Goal: Book appointment/travel/reservation

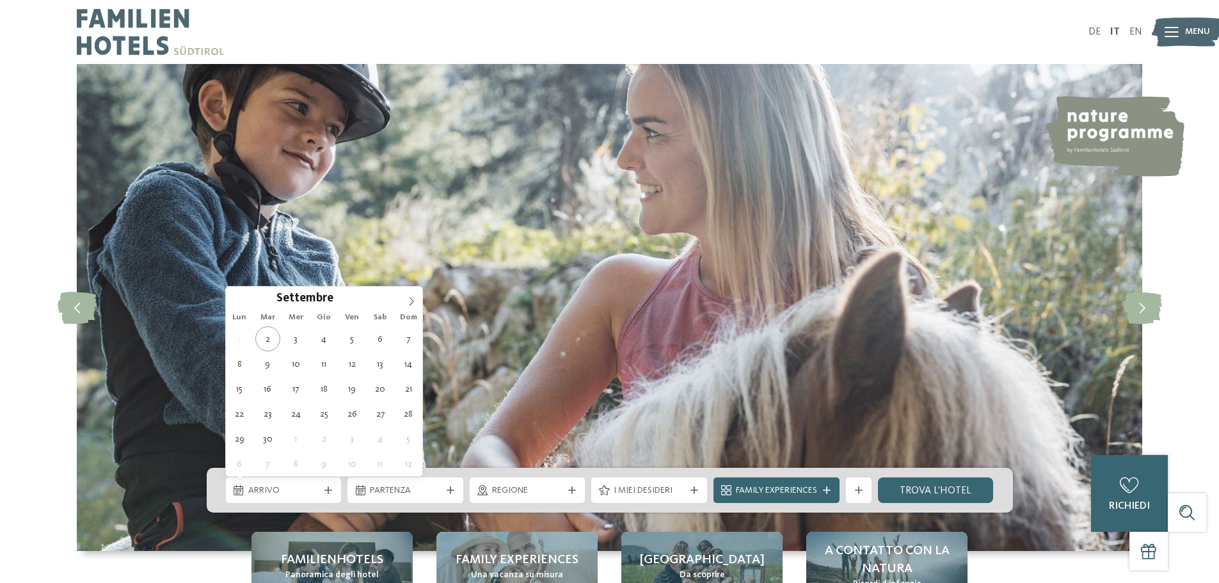
click at [325, 491] on icon at bounding box center [329, 490] width 8 height 8
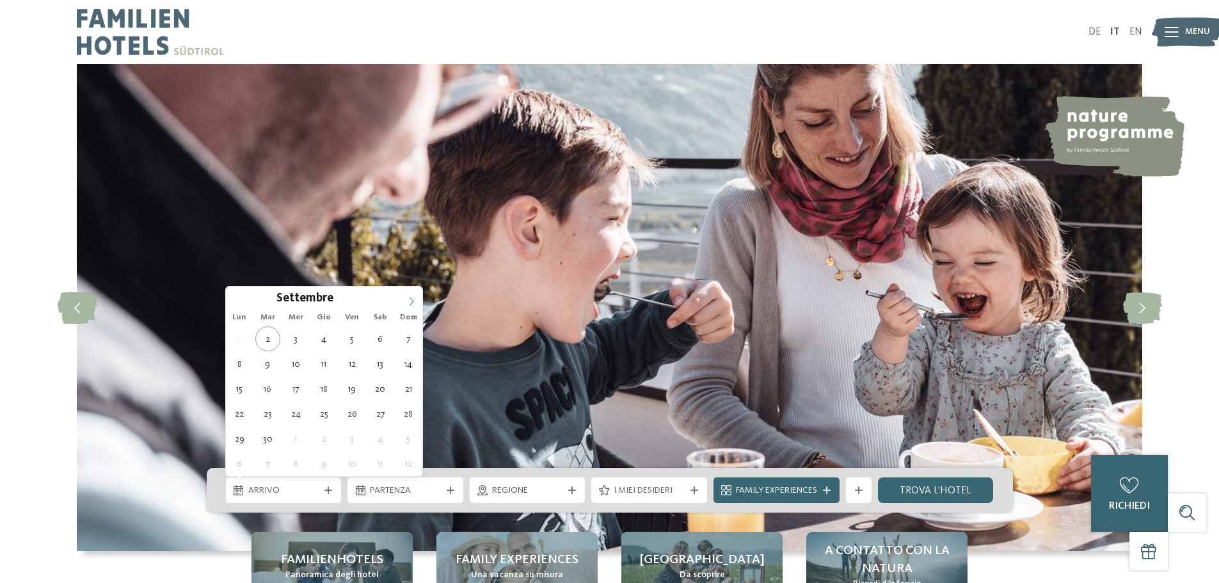
click at [407, 303] on icon at bounding box center [411, 301] width 9 height 9
click at [410, 299] on icon at bounding box center [411, 301] width 9 height 9
click at [413, 300] on icon at bounding box center [411, 301] width 9 height 9
type input "****"
click at [413, 300] on icon at bounding box center [412, 301] width 4 height 8
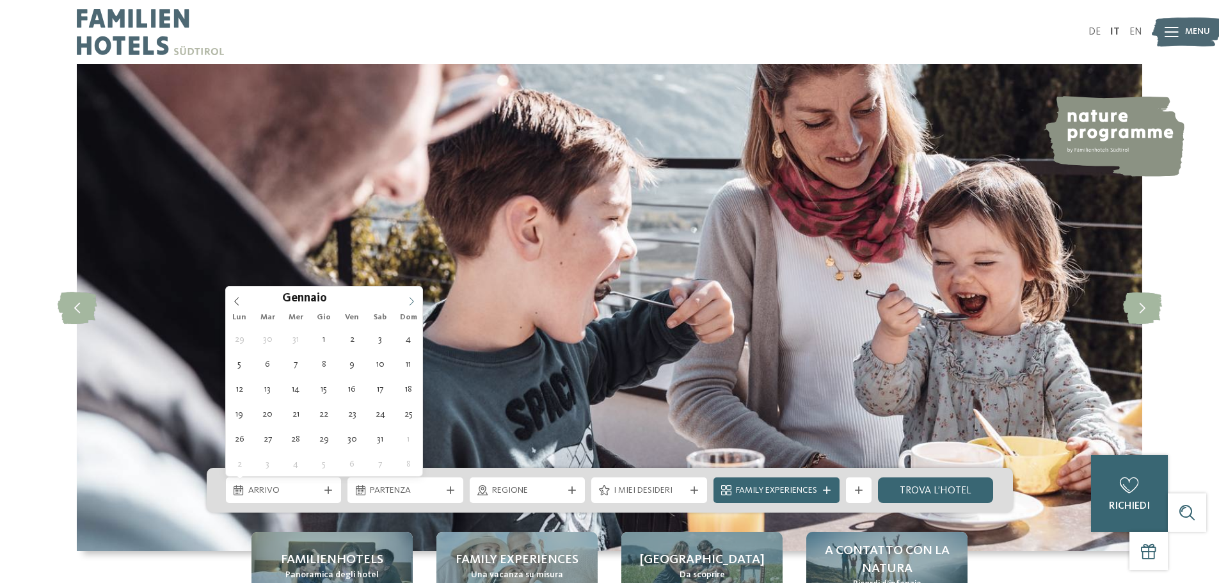
click at [413, 300] on icon at bounding box center [412, 301] width 4 height 8
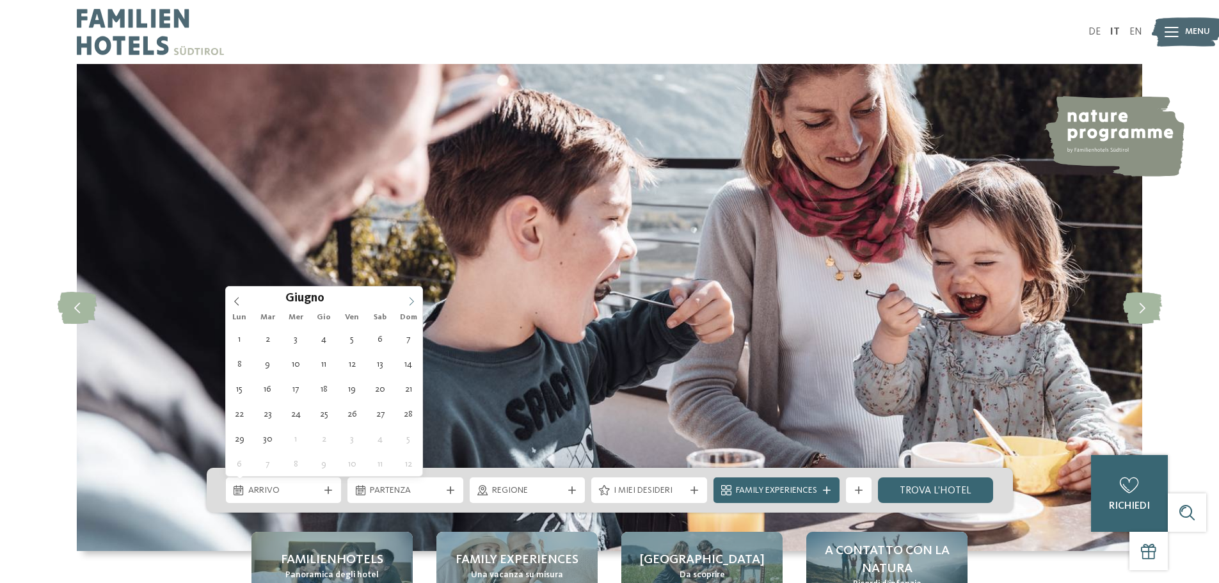
click at [413, 300] on icon at bounding box center [412, 301] width 4 height 8
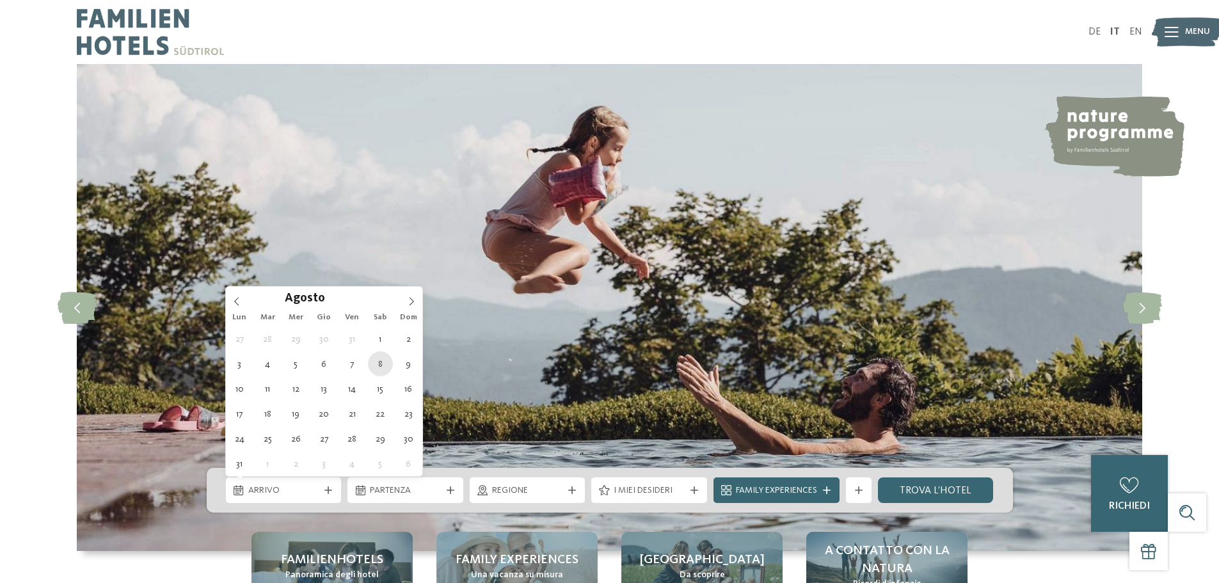
type div "[DATE]"
type input "****"
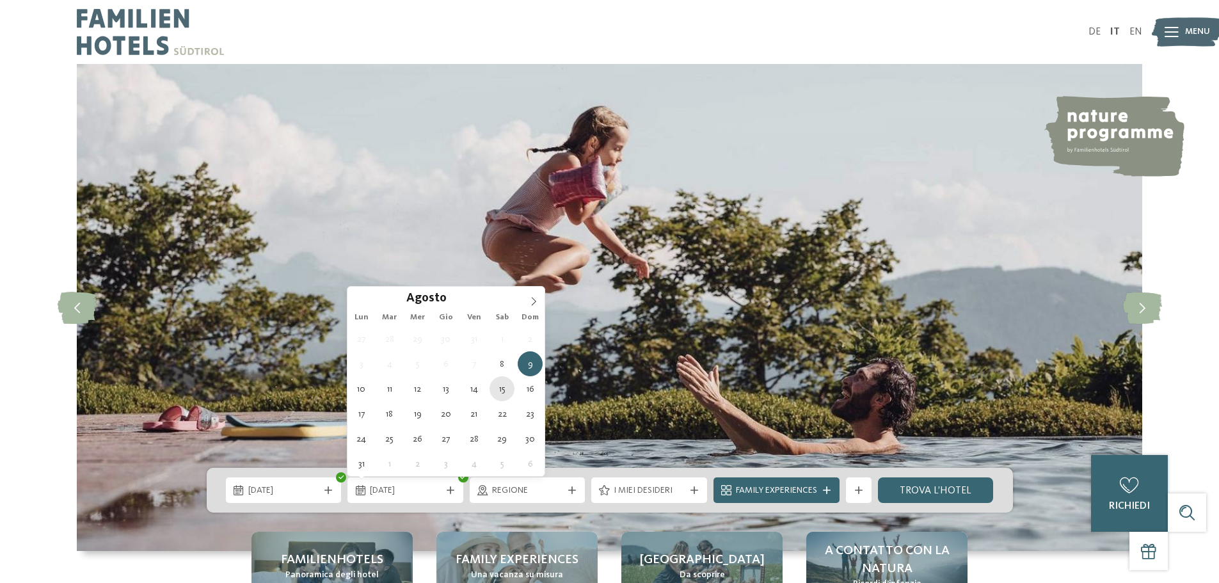
type div "[DATE]"
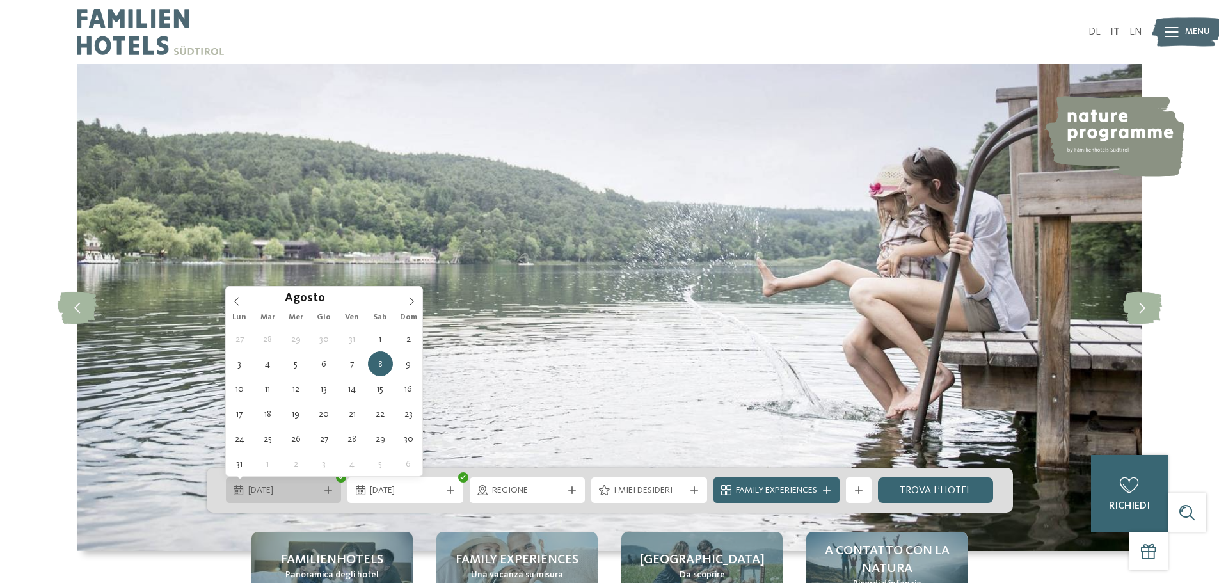
click at [313, 494] on span "[DATE]" at bounding box center [283, 491] width 71 height 13
type div "[DATE]"
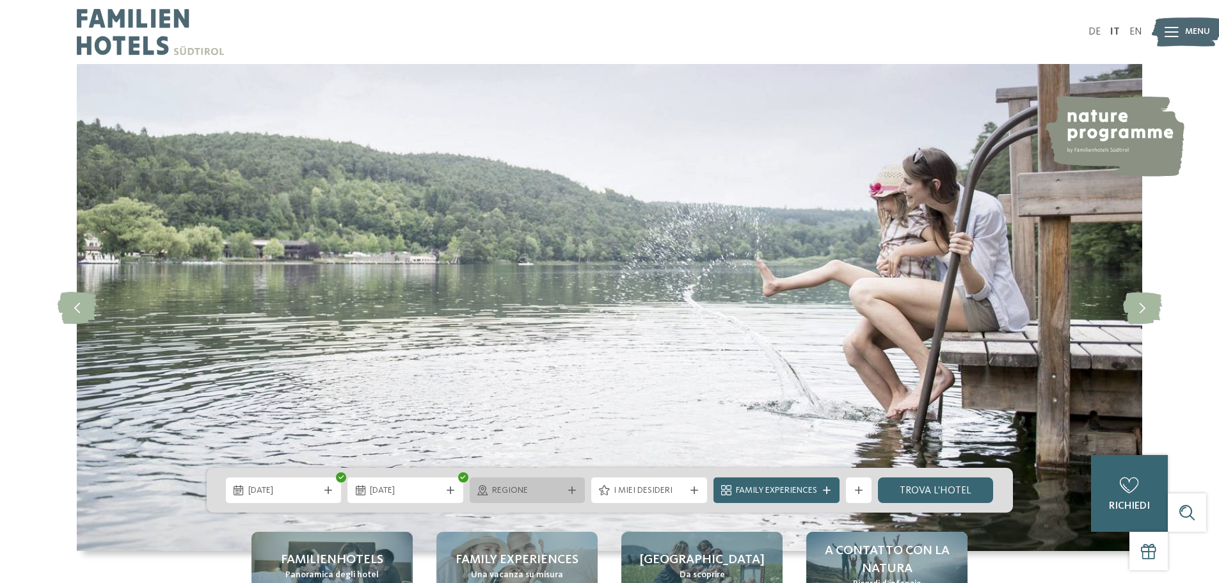
click at [558, 488] on span "Regione" at bounding box center [527, 491] width 71 height 13
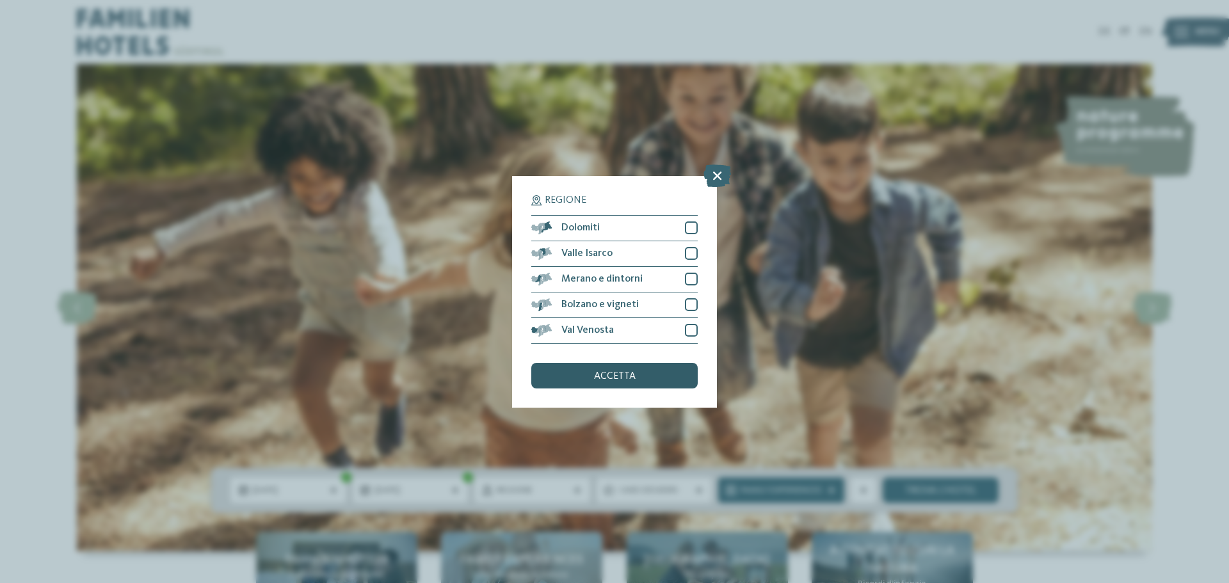
click at [659, 376] on div "accetta" at bounding box center [614, 376] width 166 height 26
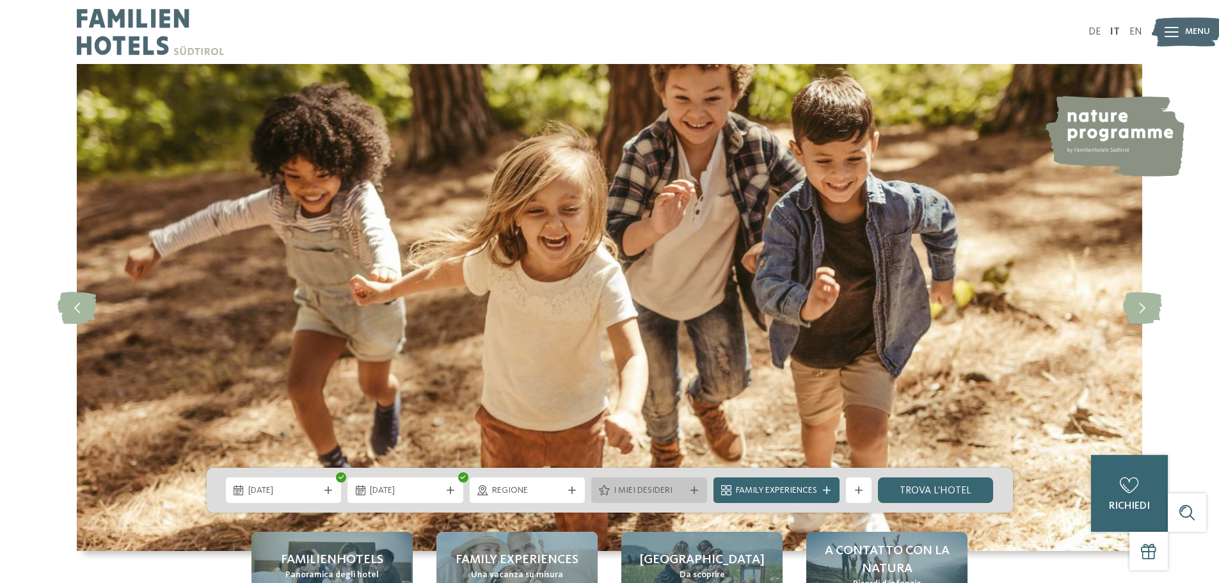
click at [686, 486] on div "I miei desideri" at bounding box center [649, 490] width 77 height 14
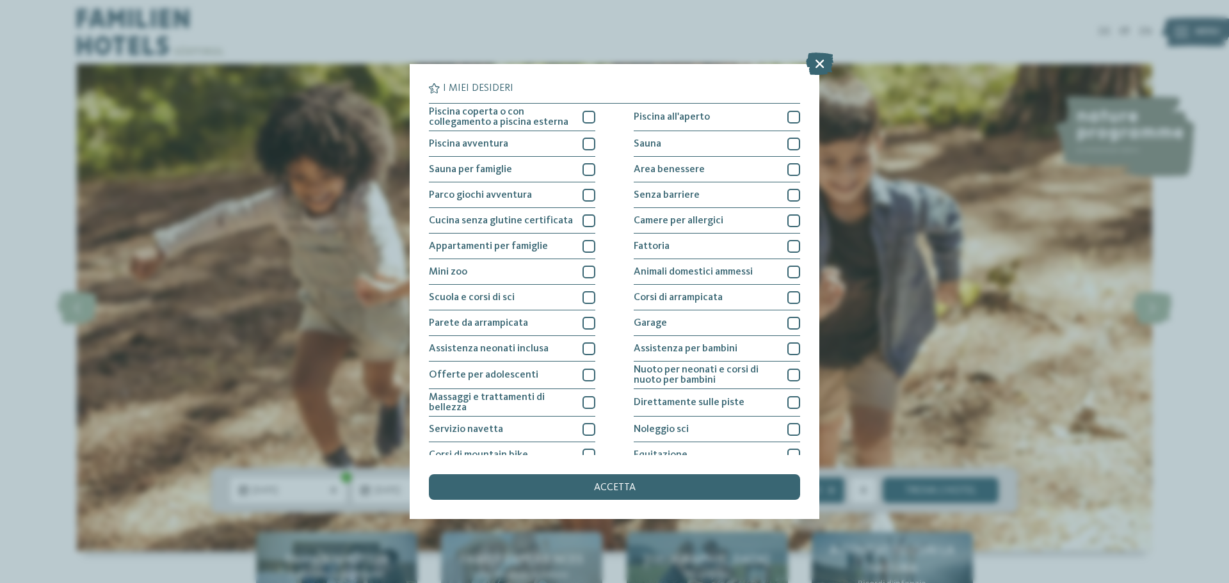
click at [686, 486] on div "accetta" at bounding box center [614, 487] width 371 height 26
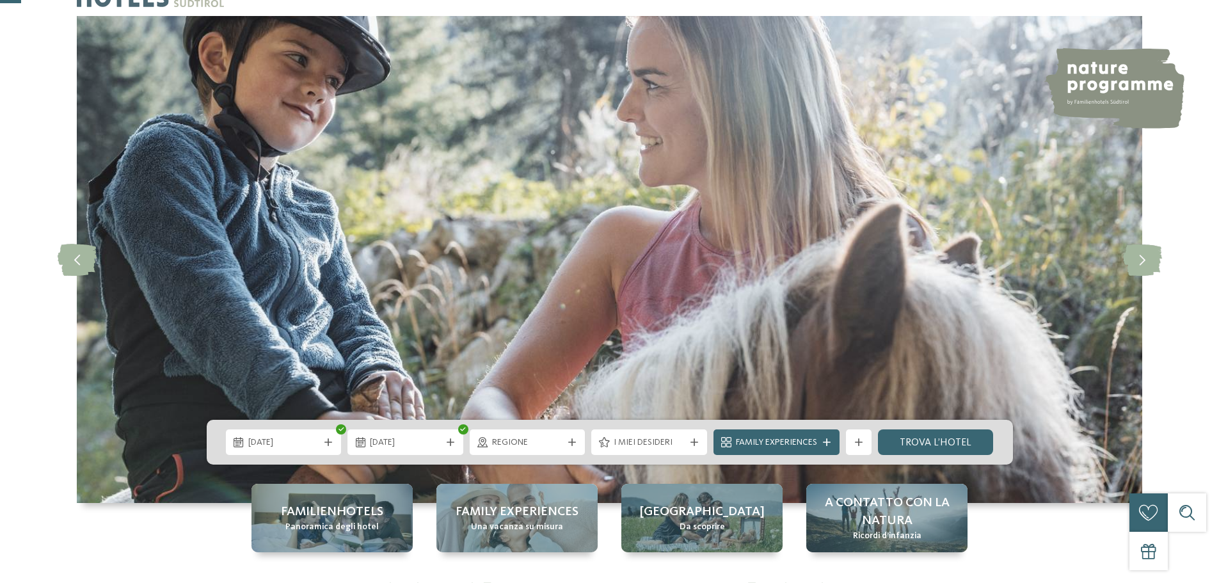
scroll to position [128, 0]
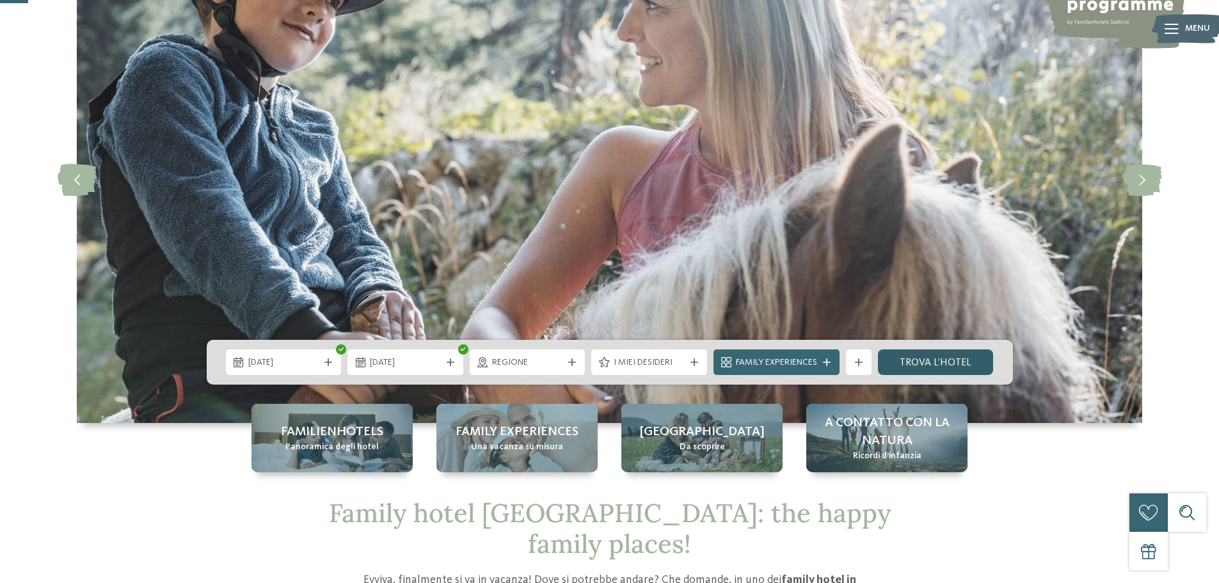
click at [931, 364] on link "trova l’hotel" at bounding box center [936, 363] width 116 height 26
